Goal: Submit feedback/report problem: Submit feedback/report problem

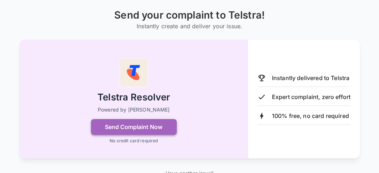
click at [154, 125] on button "Send Complaint Now" at bounding box center [134, 127] width 86 height 16
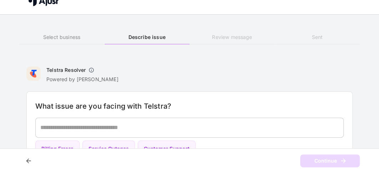
scroll to position [11, 0]
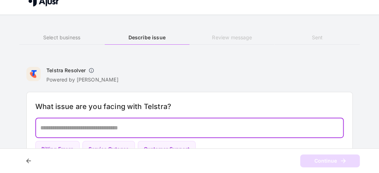
click at [49, 127] on textarea at bounding box center [189, 127] width 298 height 8
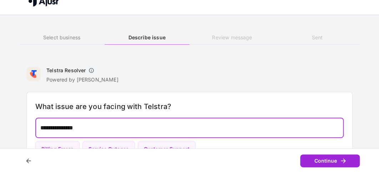
type textarea "**********"
click at [329, 160] on button "Continue" at bounding box center [330, 160] width 60 height 13
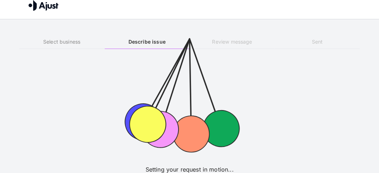
scroll to position [0, 0]
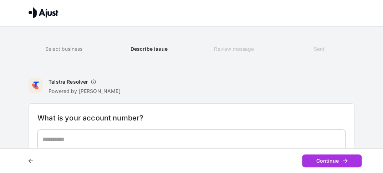
click at [37, 116] on h6 "What is your account number?" at bounding box center [191, 117] width 308 height 11
click at [41, 139] on div "* ​" at bounding box center [191, 139] width 308 height 20
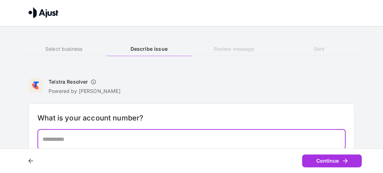
type textarea "*"
type textarea "**********"
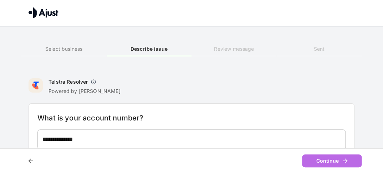
click at [331, 158] on button "Continue" at bounding box center [332, 160] width 60 height 13
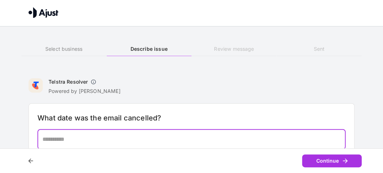
drag, startPoint x: 43, startPoint y: 138, endPoint x: 45, endPoint y: 144, distance: 6.9
click at [43, 138] on textarea at bounding box center [191, 139] width 298 height 8
type textarea "**********"
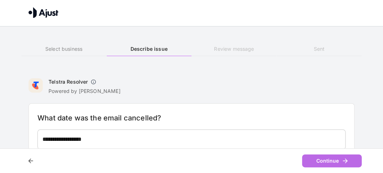
click at [328, 157] on button "Continue" at bounding box center [332, 160] width 60 height 13
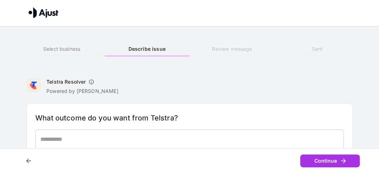
click button "Continue" at bounding box center [330, 160] width 60 height 13
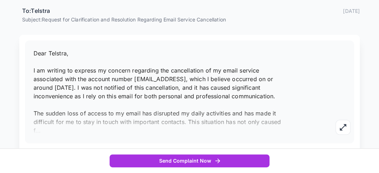
scroll to position [145, 0]
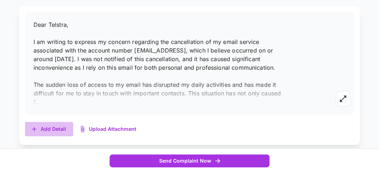
click at [43, 127] on button "Add Detail" at bounding box center [49, 129] width 48 height 15
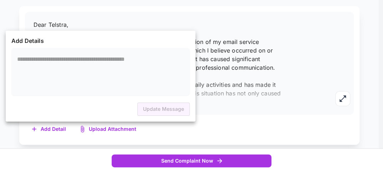
drag, startPoint x: 17, startPoint y: 59, endPoint x: 20, endPoint y: 64, distance: 6.1
click at [17, 59] on textarea at bounding box center [100, 71] width 167 height 33
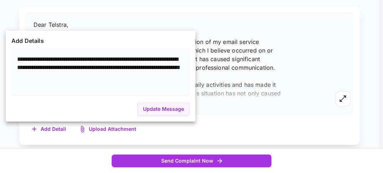
type textarea "**********"
click at [162, 107] on button "Update Message" at bounding box center [163, 108] width 52 height 13
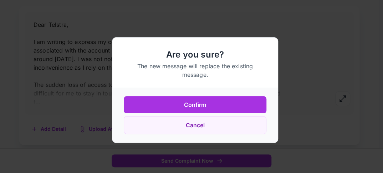
click at [53, 128] on div at bounding box center [191, 86] width 383 height 173
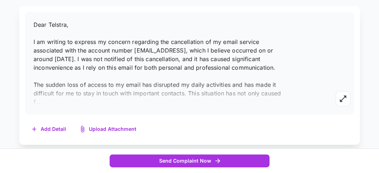
click at [40, 105] on div "Dear Telstra, I am writing to express my concern regarding the cancellation of …" at bounding box center [189, 63] width 329 height 103
drag, startPoint x: 34, startPoint y: 99, endPoint x: 35, endPoint y: 103, distance: 3.7
click at [35, 103] on span "Dear Telstra, I am writing to express my concern regarding the cancellation of …" at bounding box center [157, 63] width 247 height 84
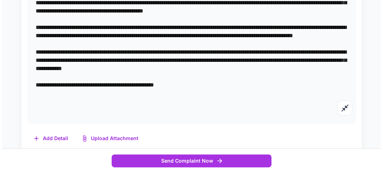
scroll to position [202, 0]
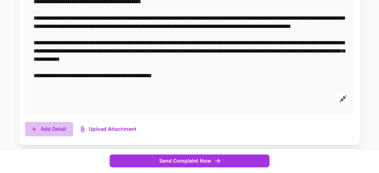
click at [60, 127] on button "Add Detail" at bounding box center [49, 129] width 48 height 15
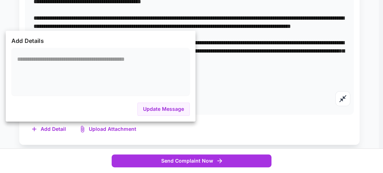
click at [187, 158] on div at bounding box center [191, 86] width 383 height 173
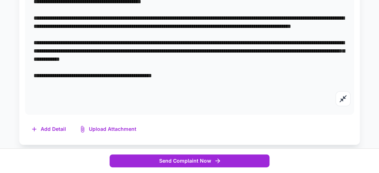
click at [217, 157] on icon "button" at bounding box center [217, 160] width 7 height 7
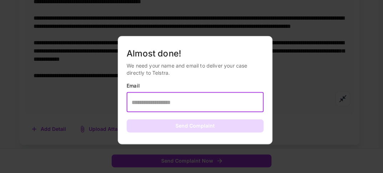
drag, startPoint x: 134, startPoint y: 102, endPoint x: 132, endPoint y: 111, distance: 9.2
click at [133, 104] on input "text" at bounding box center [195, 102] width 137 height 20
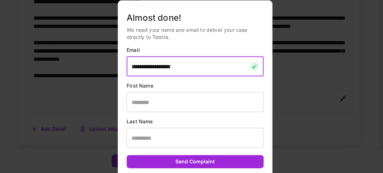
type input "**********"
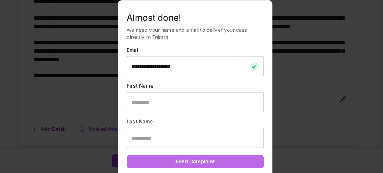
click at [207, 160] on button "Send Complaint" at bounding box center [195, 161] width 137 height 13
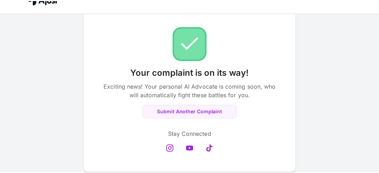
scroll to position [9, 0]
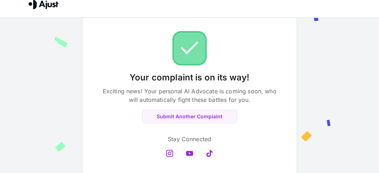
click at [203, 137] on p "Stay Connected" at bounding box center [190, 139] width 44 height 9
